Goal: Task Accomplishment & Management: Manage account settings

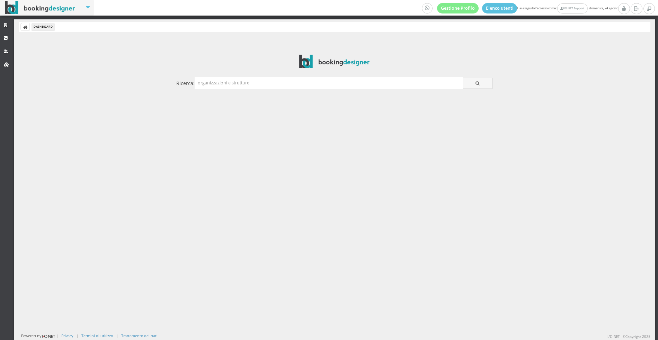
click at [276, 85] on input "text" at bounding box center [329, 82] width 268 height 11
type input "giusti"
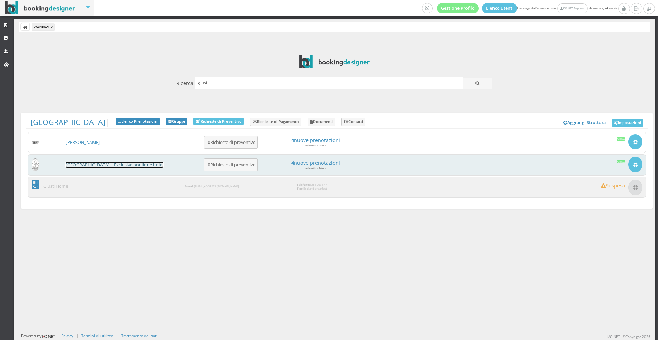
click at [93, 162] on link "[GEOGRAPHIC_DATA] | Exclusive boutique hotel" at bounding box center [115, 165] width 98 height 6
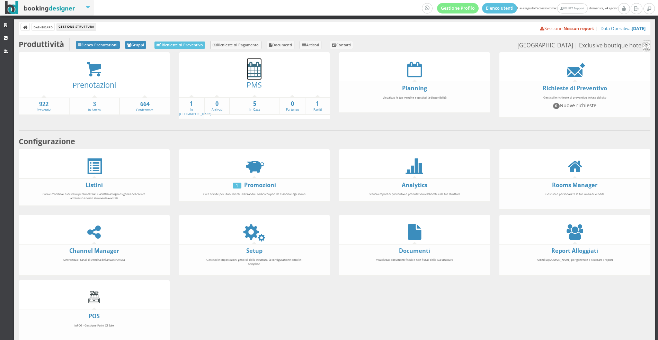
click at [252, 65] on icon at bounding box center [254, 70] width 15 height 16
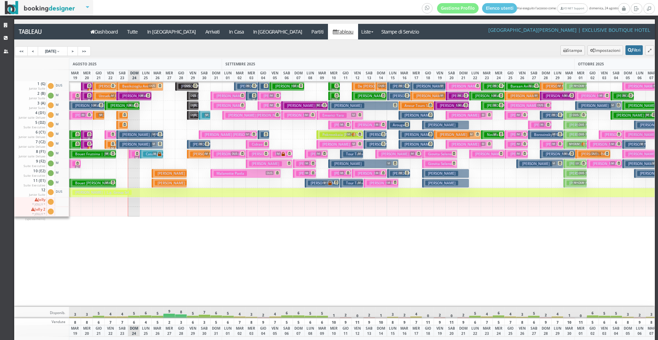
click at [627, 48] on button "Filtri" at bounding box center [633, 50] width 17 height 10
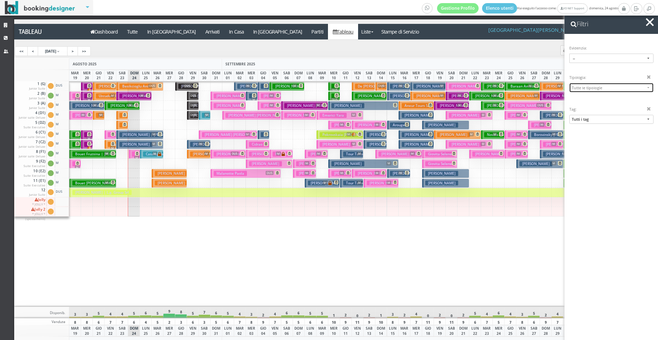
click at [612, 87] on span "Tutte le tipologie" at bounding box center [608, 87] width 73 height 5
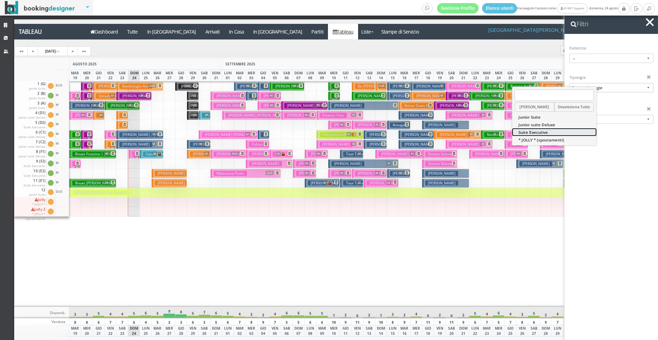
click at [571, 131] on link "Suite Executive" at bounding box center [554, 132] width 84 height 8
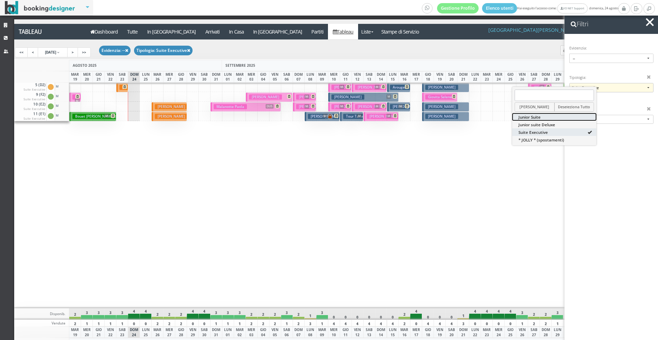
click at [561, 118] on link "Junior Suite" at bounding box center [554, 117] width 84 height 8
select select "14708"
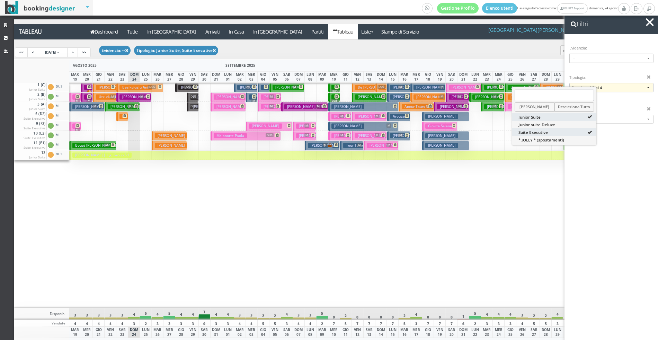
click at [650, 77] on span at bounding box center [648, 77] width 5 height 5
select select
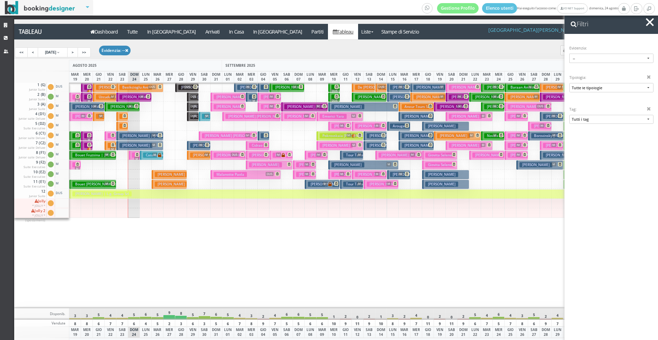
click at [651, 25] on button "button" at bounding box center [650, 22] width 10 height 10
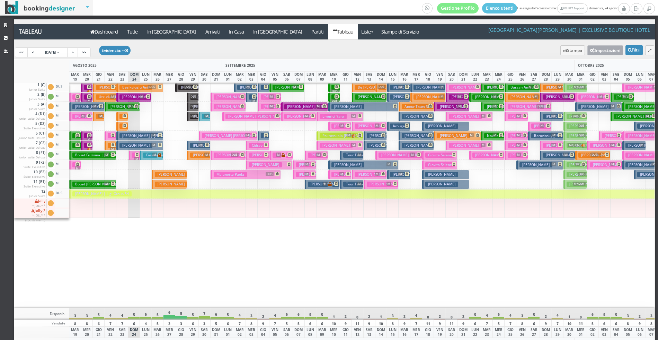
click at [616, 48] on button "Impostazioni" at bounding box center [605, 50] width 36 height 10
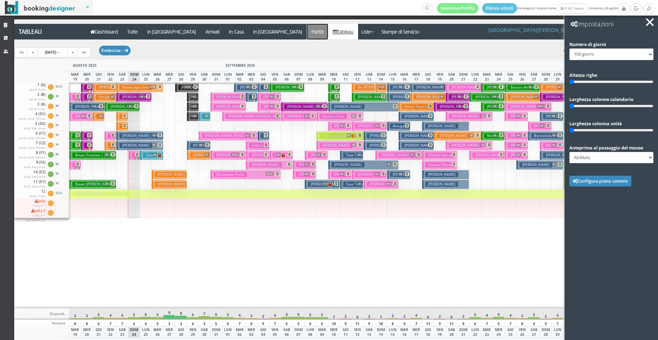
click at [307, 35] on a=pms-departured-reservations"] "Partiti" at bounding box center [317, 32] width 21 height 16
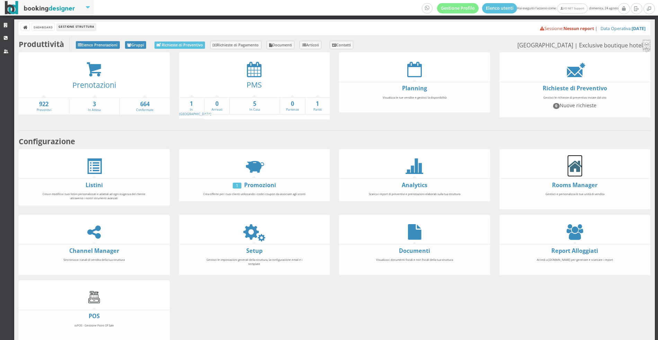
click at [573, 165] on icon at bounding box center [574, 167] width 15 height 16
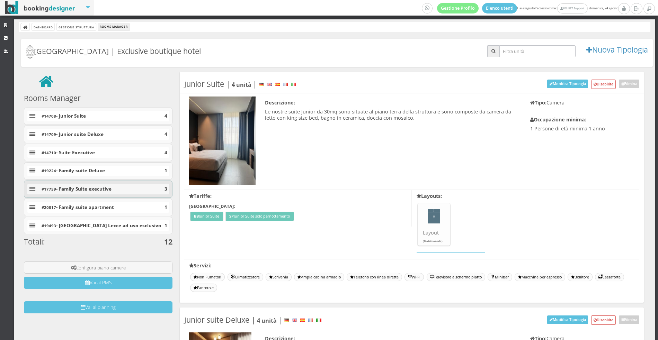
click at [122, 189] on div "#17759 - Family Suite executive 3" at bounding box center [98, 189] width 142 height 10
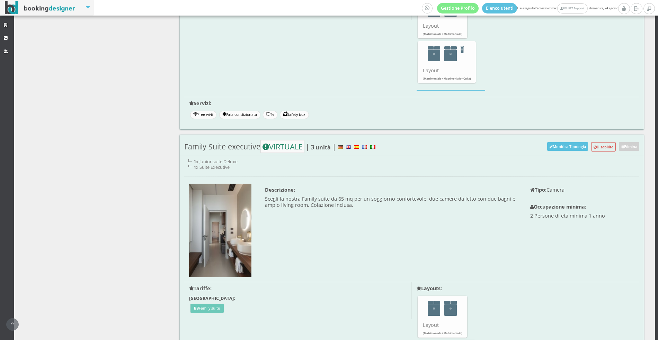
scroll to position [1064, 0]
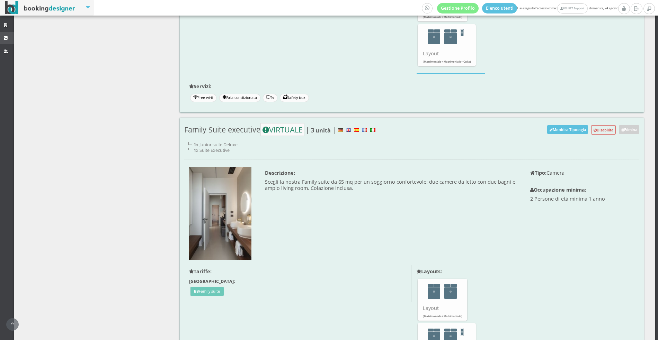
click at [1, 42] on link "CRM" at bounding box center [7, 38] width 14 height 12
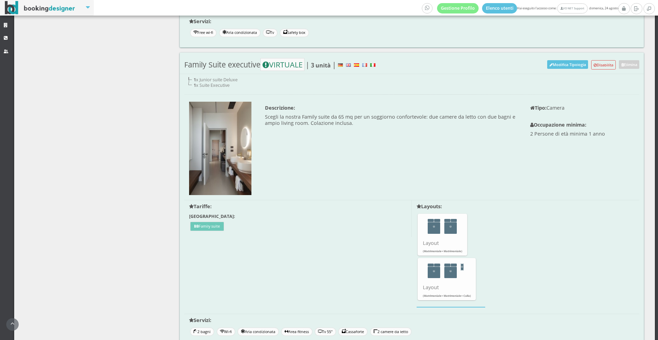
scroll to position [1045, 0]
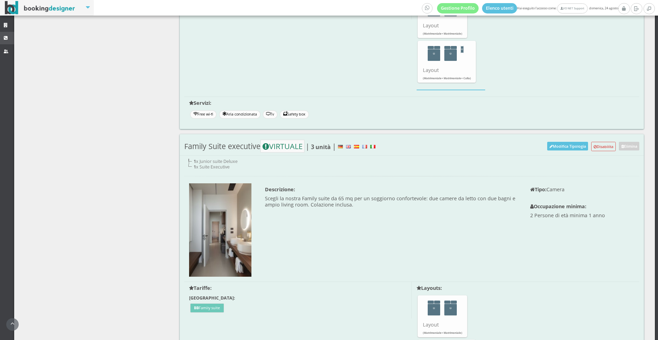
click at [7, 37] on icon at bounding box center [7, 38] width 6 height 5
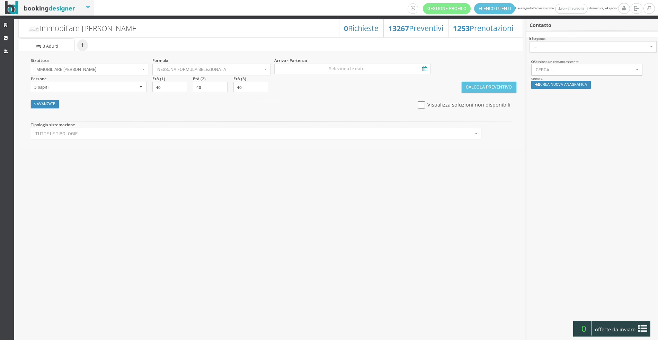
select select
click at [127, 72] on button "Immobiliare [PERSON_NAME]" at bounding box center [90, 70] width 118 height 12
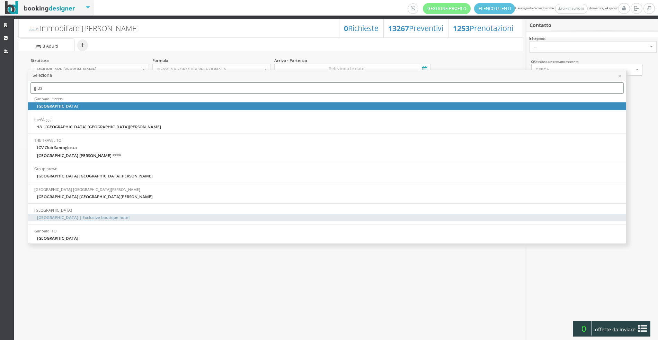
type input "gius"
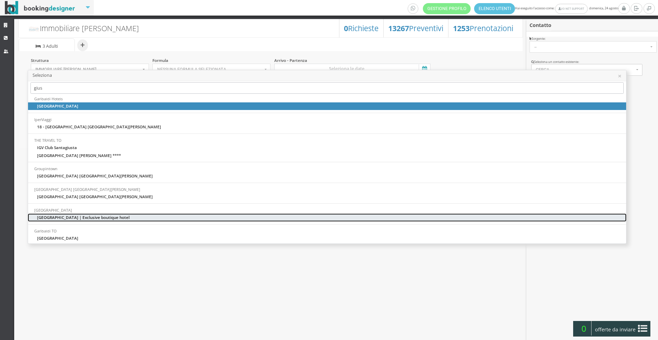
drag, startPoint x: 99, startPoint y: 217, endPoint x: 144, endPoint y: 191, distance: 51.7
click at [99, 218] on span "[GEOGRAPHIC_DATA] | Exclusive boutique hotel" at bounding box center [83, 218] width 92 height 6
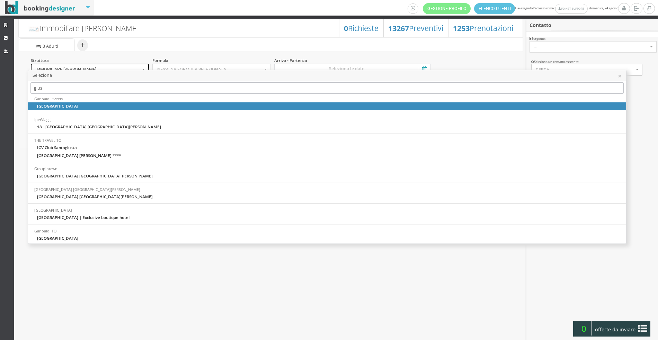
select select "palazzogiusti"
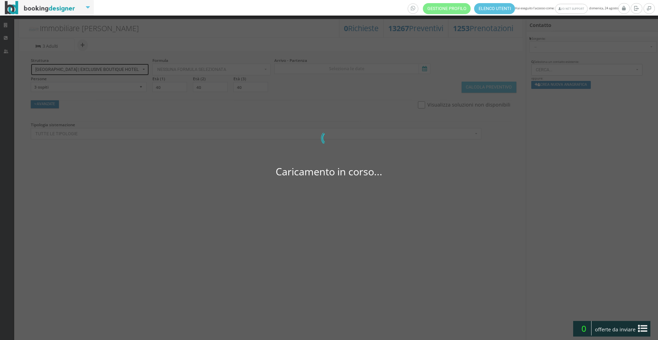
select select
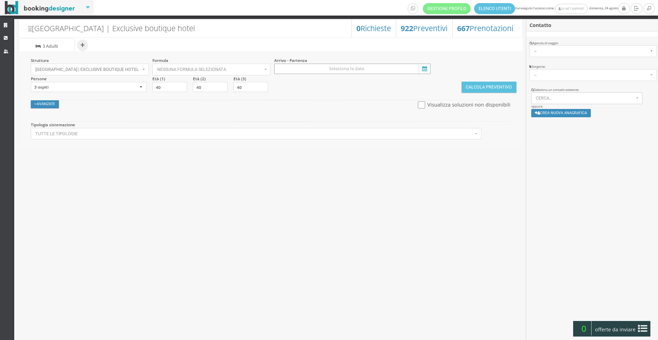
click at [351, 73] on input at bounding box center [352, 69] width 157 height 10
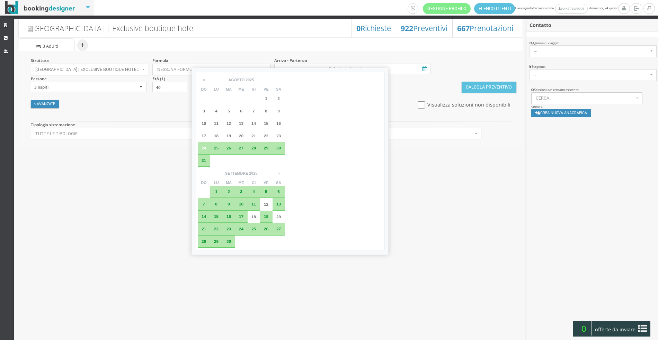
click at [204, 150] on div "24" at bounding box center [204, 148] width 12 height 12
click at [237, 150] on div "27" at bounding box center [241, 148] width 12 height 12
type input "24 ago 2025 - 27 ago 2025"
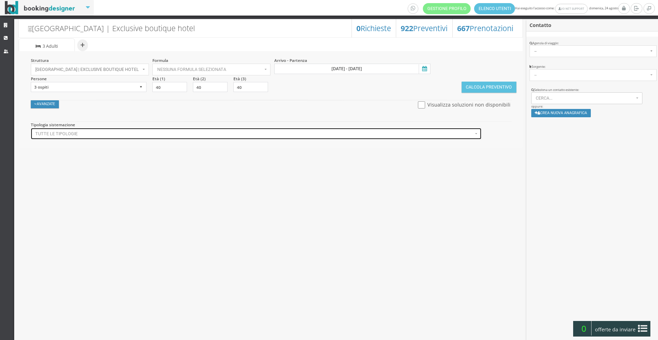
click at [160, 133] on span "Tutte le tipologie" at bounding box center [254, 134] width 438 height 5
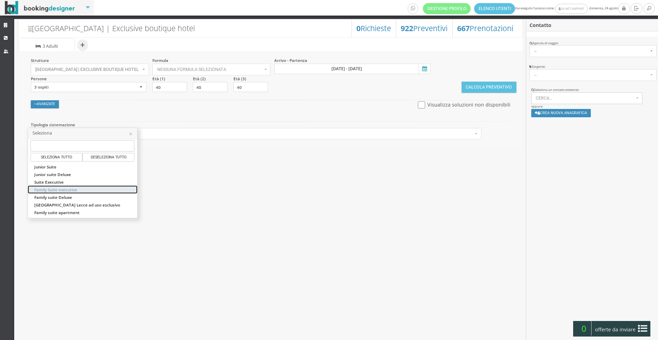
click at [94, 191] on link "Family Suite executive" at bounding box center [82, 190] width 109 height 8
select select "17759"
click at [474, 86] on button "Calcola Preventivo" at bounding box center [489, 87] width 55 height 11
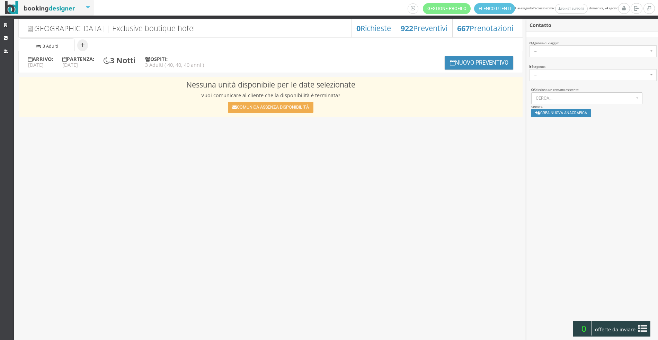
select select
click at [458, 65] on button "Nuovo Preventivo" at bounding box center [479, 63] width 69 height 14
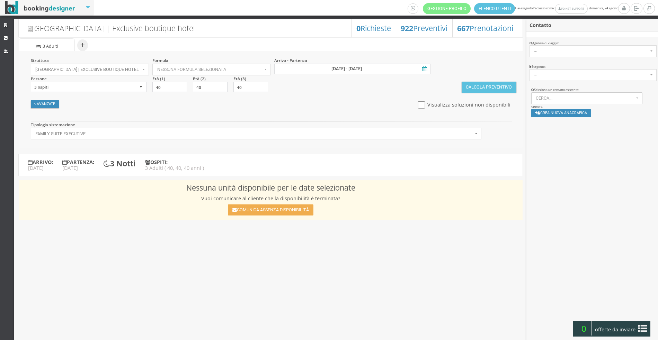
click at [40, 82] on label "Persone" at bounding box center [39, 79] width 16 height 6
click at [42, 88] on select "1 ospite 2 ospiti 3 ospiti 4 ospiti 5 ospiti 6 ospiti 7 ospiti 8 ospiti 9 ospit…" at bounding box center [89, 87] width 116 height 10
select select "2"
click at [31, 82] on select "1 ospite 2 ospiti 3 ospiti 4 ospiti 5 ospiti 6 ospiti 7 ospiti 8 ospiti 9 ospit…" at bounding box center [89, 87] width 116 height 10
click at [420, 102] on input "checkbox" at bounding box center [421, 104] width 9 height 7
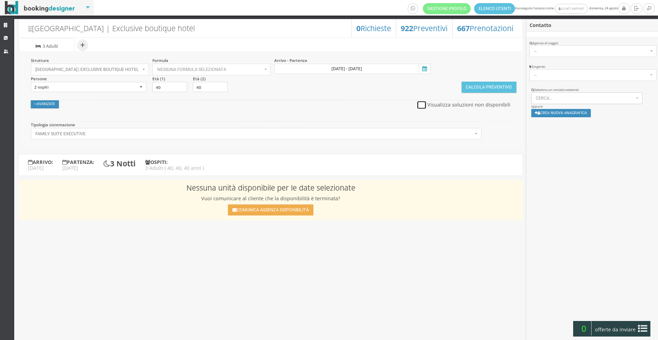
checkbox input "true"
click at [495, 92] on button "Calcola Preventivo" at bounding box center [489, 87] width 55 height 11
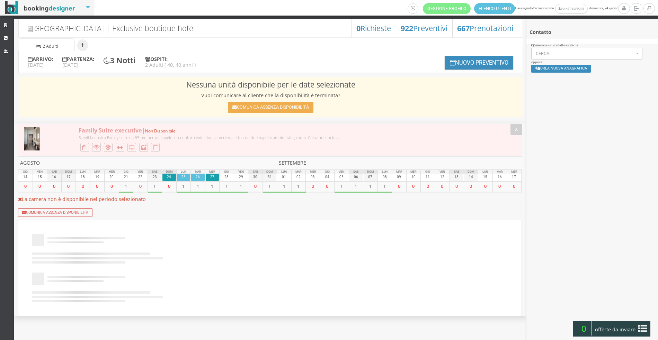
select select
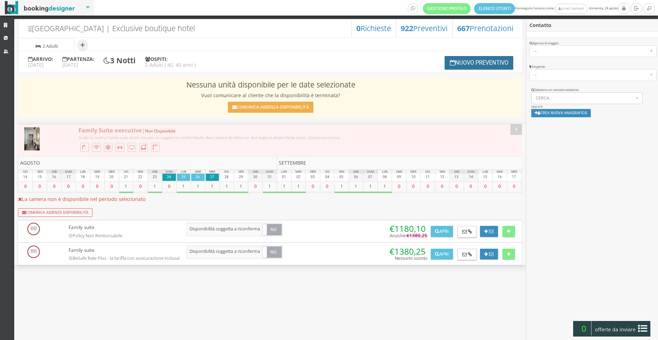
click at [454, 58] on button "Nuovo Preventivo" at bounding box center [479, 63] width 69 height 14
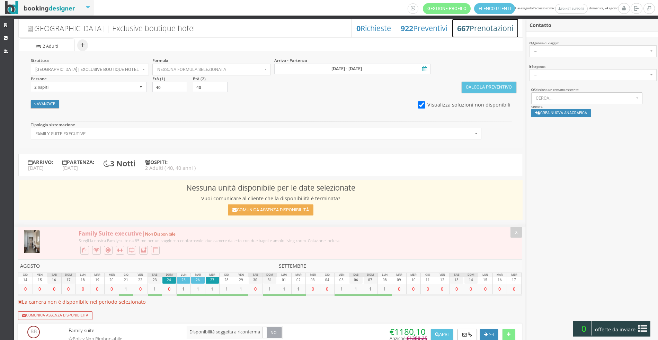
click at [479, 34] on div "667 Prenotazioni" at bounding box center [485, 28] width 66 height 18
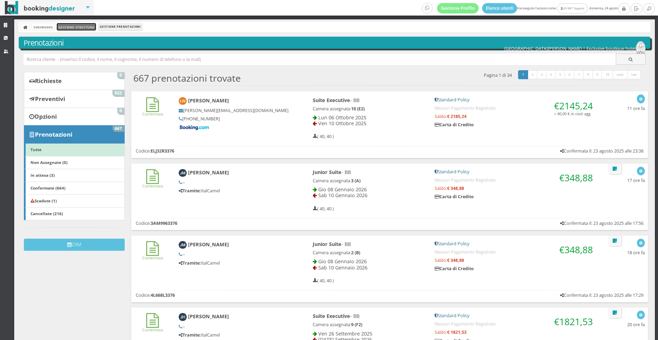
click at [91, 27] on link "Gestione Struttura" at bounding box center [76, 26] width 39 height 7
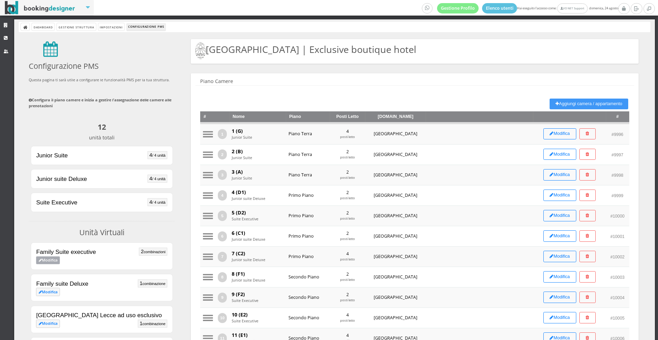
click at [53, 261] on link "Modifica" at bounding box center [48, 261] width 24 height 8
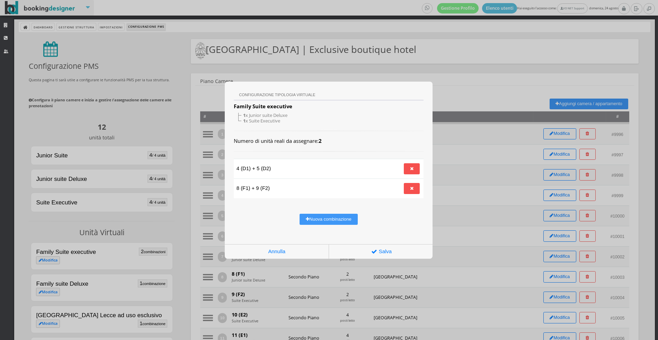
click at [124, 67] on div "Configurazione Tipologia Virtuale Family Suite executive 1 x Junior suite Delux…" at bounding box center [329, 170] width 658 height 340
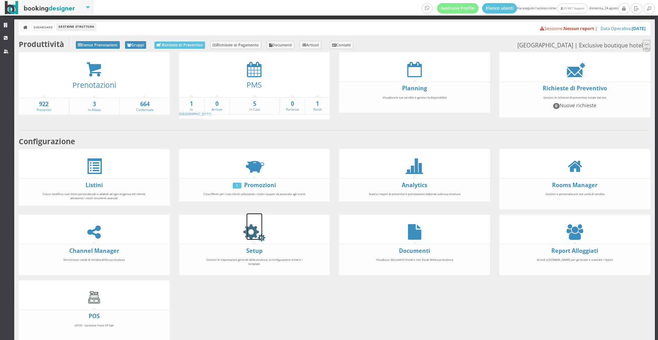
click at [248, 235] on icon at bounding box center [255, 232] width 16 height 16
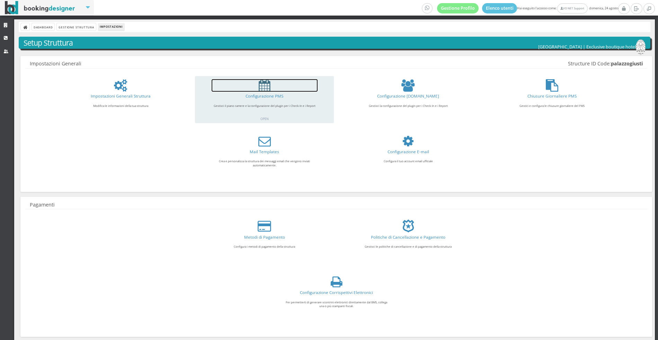
click at [270, 85] on link at bounding box center [265, 85] width 106 height 12
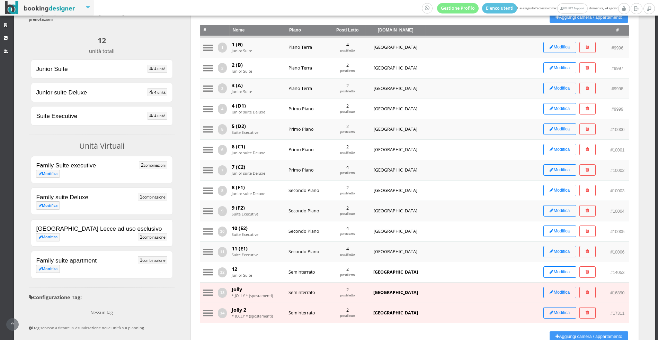
scroll to position [97, 0]
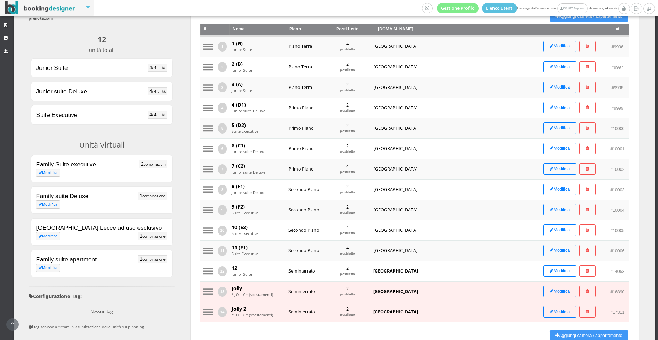
click at [54, 168] on div "Family Suite executive 2 combinazioni Modifica" at bounding box center [101, 164] width 131 height 9
click at [54, 173] on link "Modifica" at bounding box center [48, 173] width 24 height 8
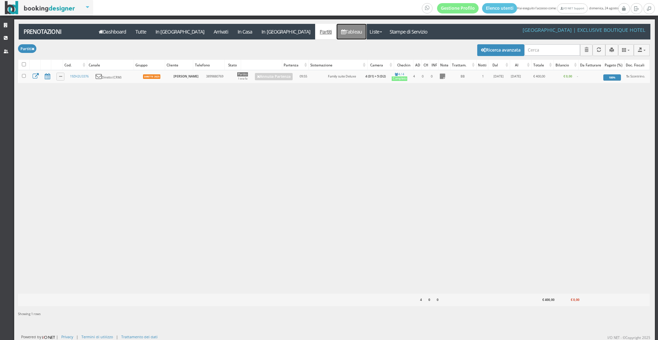
click at [337, 35] on link "Tableau" at bounding box center [352, 32] width 30 height 16
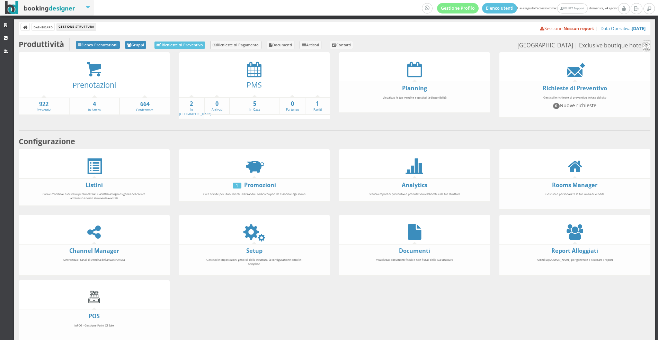
click at [93, 78] on div "Prenotazioni" at bounding box center [94, 88] width 151 height 20
click at [90, 71] on icon at bounding box center [94, 70] width 16 height 16
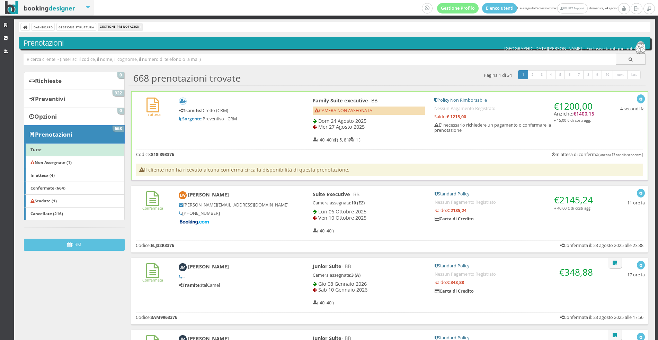
click at [188, 145] on div "In attesa Tramite: Diretto (CRM) Sorgente: Preventivo - CRM Family Suite execut…" at bounding box center [390, 119] width 516 height 54
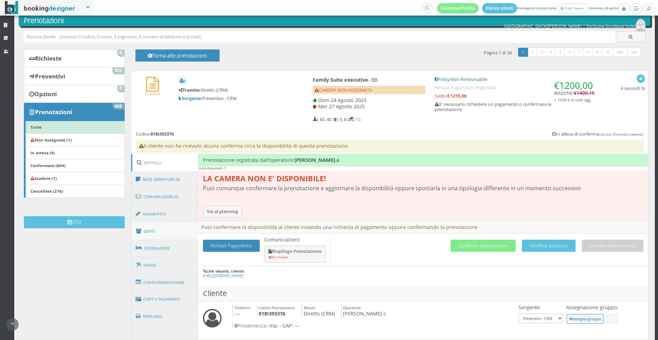
scroll to position [47, 0]
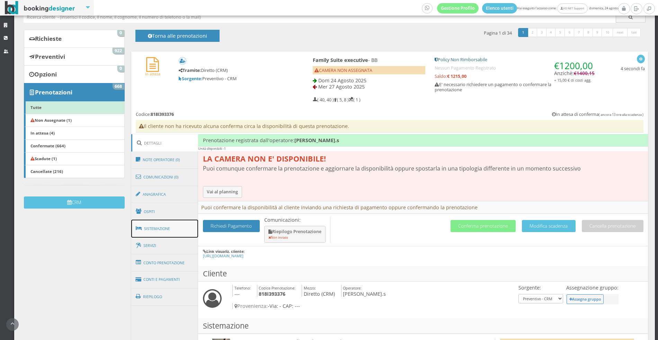
click at [177, 233] on link "Sistemazione" at bounding box center [164, 229] width 67 height 18
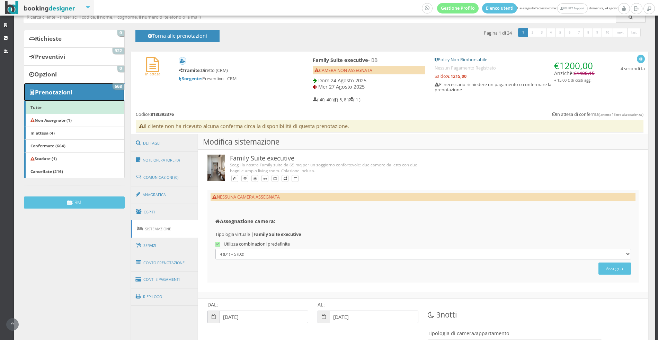
click at [101, 90] on link "Prenotazioni 668" at bounding box center [74, 92] width 100 height 18
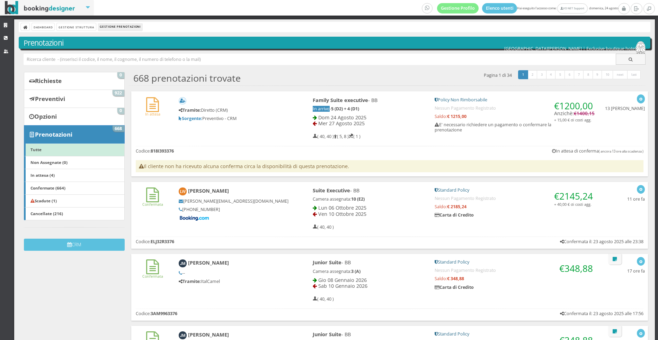
click at [249, 111] on h5 "Tramite: Diretto (CRM)" at bounding box center [234, 110] width 110 height 5
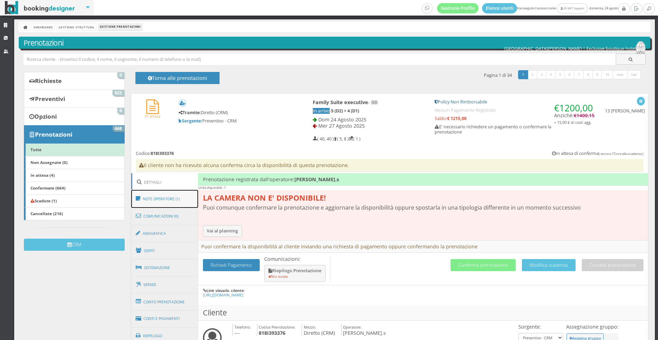
click at [150, 202] on link "Note Operatore (1)" at bounding box center [164, 199] width 67 height 18
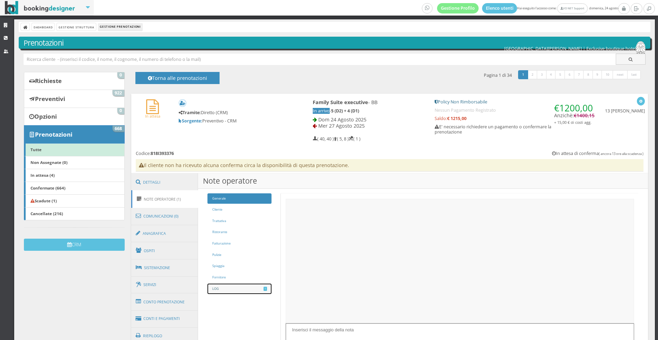
click at [247, 291] on link "LOG 1" at bounding box center [239, 289] width 64 height 11
